Goal: Task Accomplishment & Management: Manage account settings

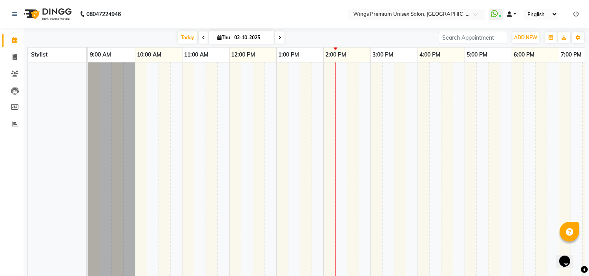
click at [513, 13] on link at bounding box center [511, 14] width 9 height 8
click at [520, 26] on icon at bounding box center [520, 28] width 6 height 5
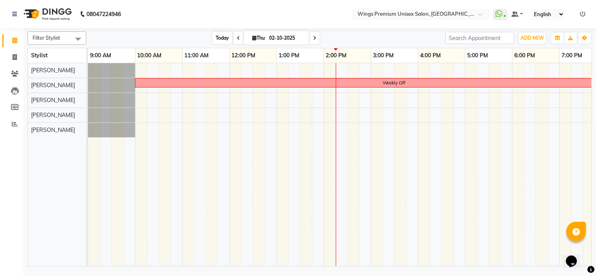
click at [215, 38] on span "Today" at bounding box center [222, 38] width 20 height 12
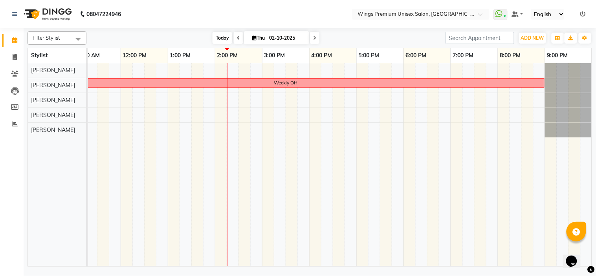
click at [215, 38] on span "Today" at bounding box center [222, 38] width 20 height 12
click at [179, 38] on div "Today Thu 02-10-2025" at bounding box center [265, 38] width 351 height 12
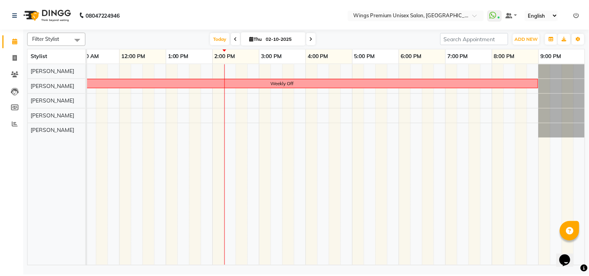
scroll to position [0, 16]
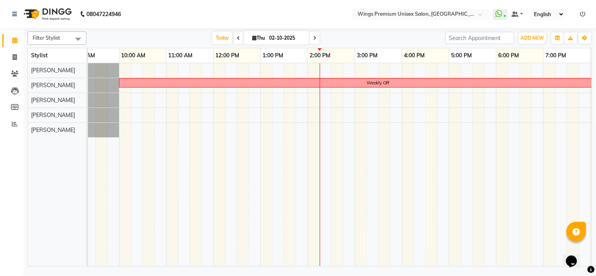
click at [196, 33] on div "Today Thu 02-10-2025" at bounding box center [265, 38] width 351 height 12
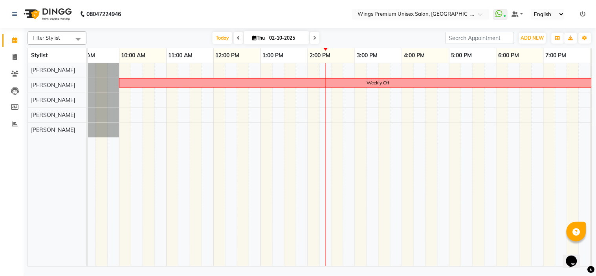
click at [164, 35] on div "Today Thu 02-10-2025" at bounding box center [265, 38] width 351 height 12
click at [17, 125] on span at bounding box center [15, 124] width 14 height 9
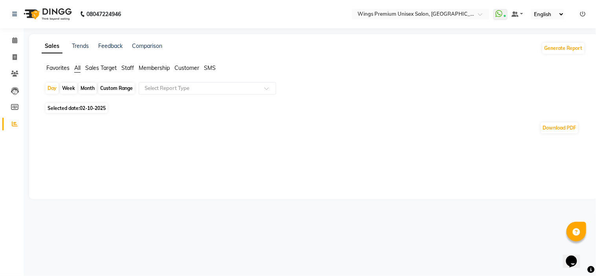
click at [89, 88] on div "Month" at bounding box center [88, 88] width 18 height 11
select select "10"
select select "2025"
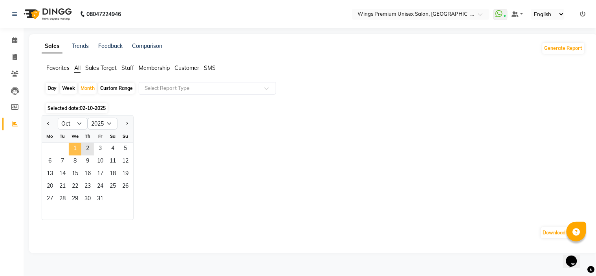
click at [76, 151] on span "1" at bounding box center [75, 149] width 13 height 13
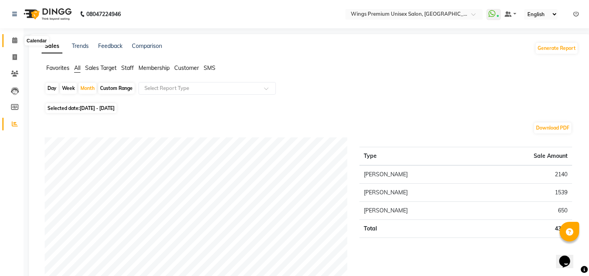
click at [14, 40] on icon at bounding box center [14, 40] width 5 height 6
